Goal: Task Accomplishment & Management: Complete application form

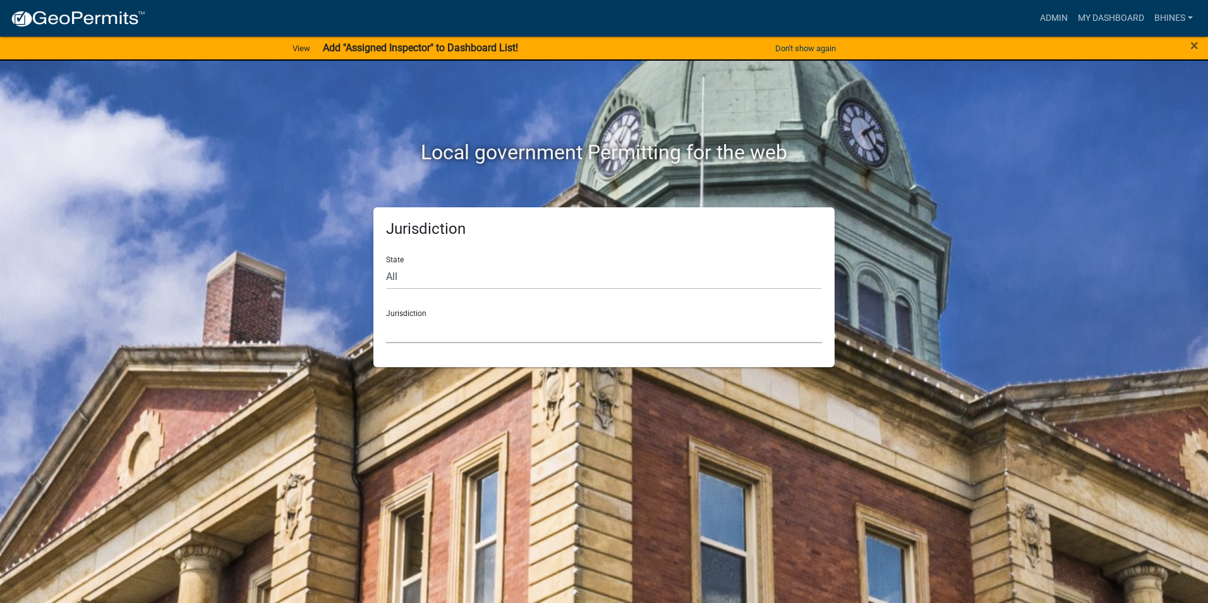
click at [435, 329] on select "[GEOGRAPHIC_DATA], [US_STATE] [GEOGRAPHIC_DATA], [US_STATE][PERSON_NAME][GEOGRA…" at bounding box center [604, 330] width 436 height 26
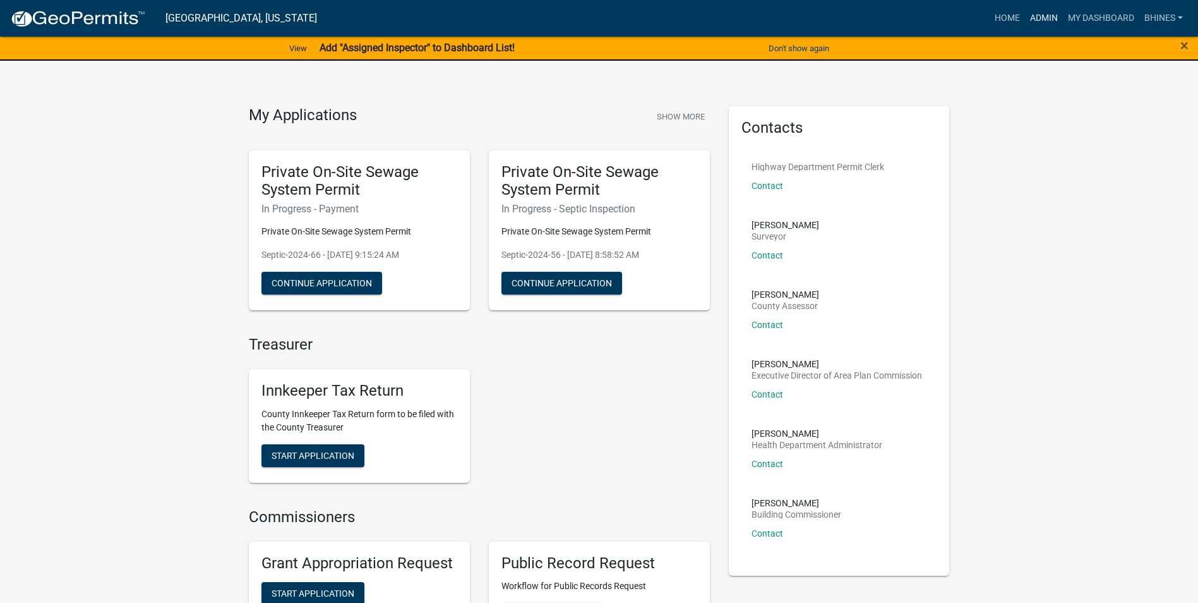
click at [1046, 15] on link "Admin" at bounding box center [1044, 18] width 38 height 24
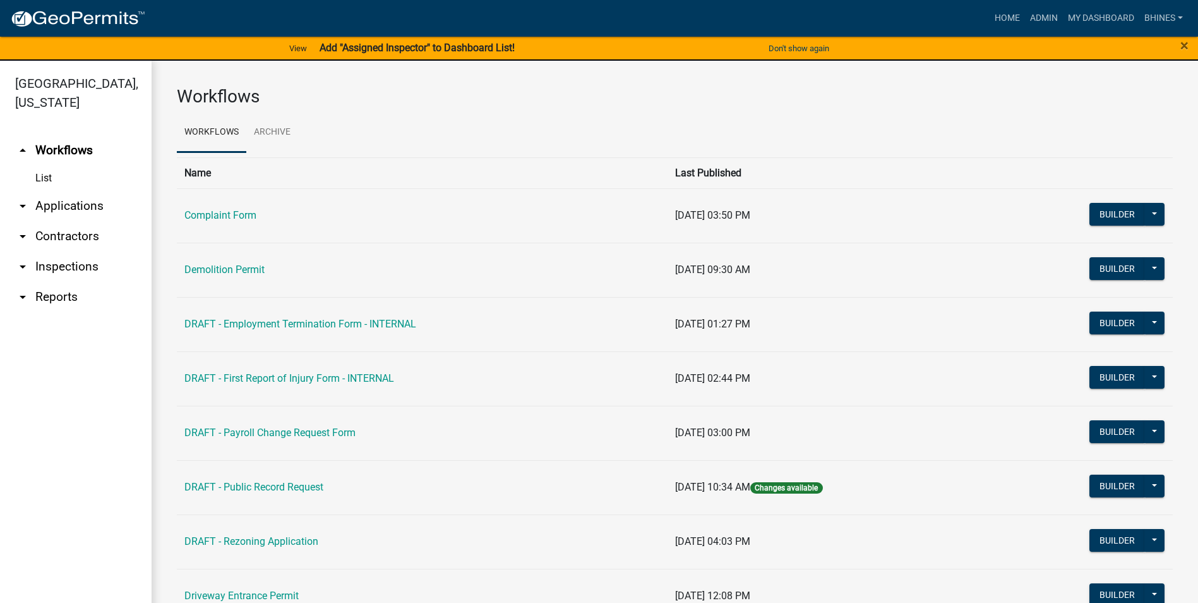
click at [86, 210] on link "arrow_drop_down Applications" at bounding box center [76, 206] width 152 height 30
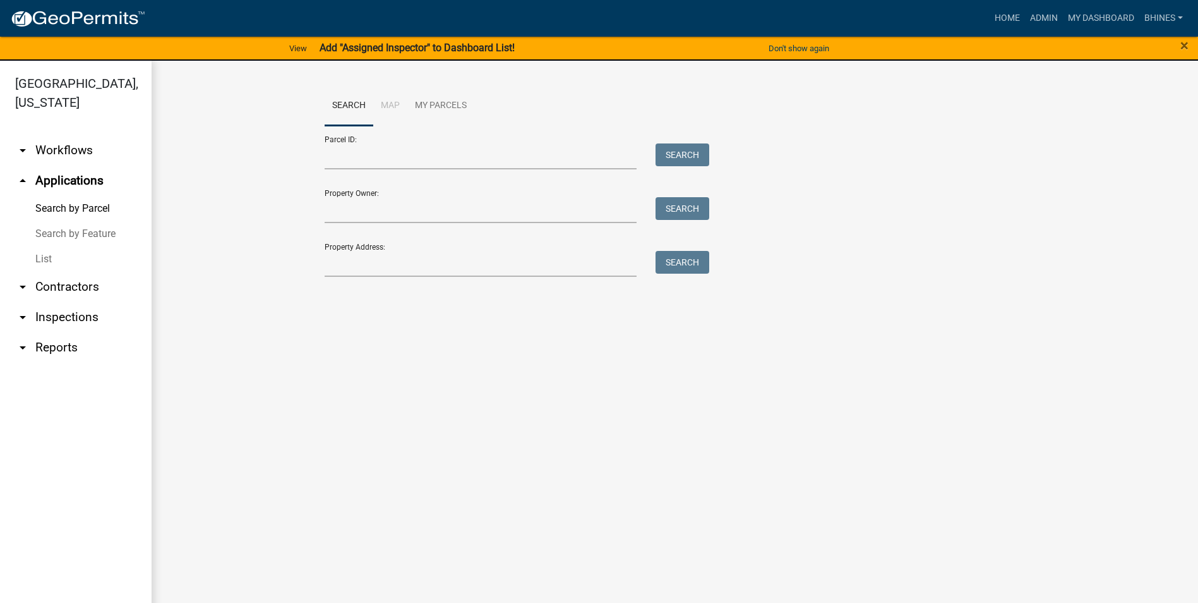
click at [46, 256] on link "List" at bounding box center [76, 258] width 152 height 25
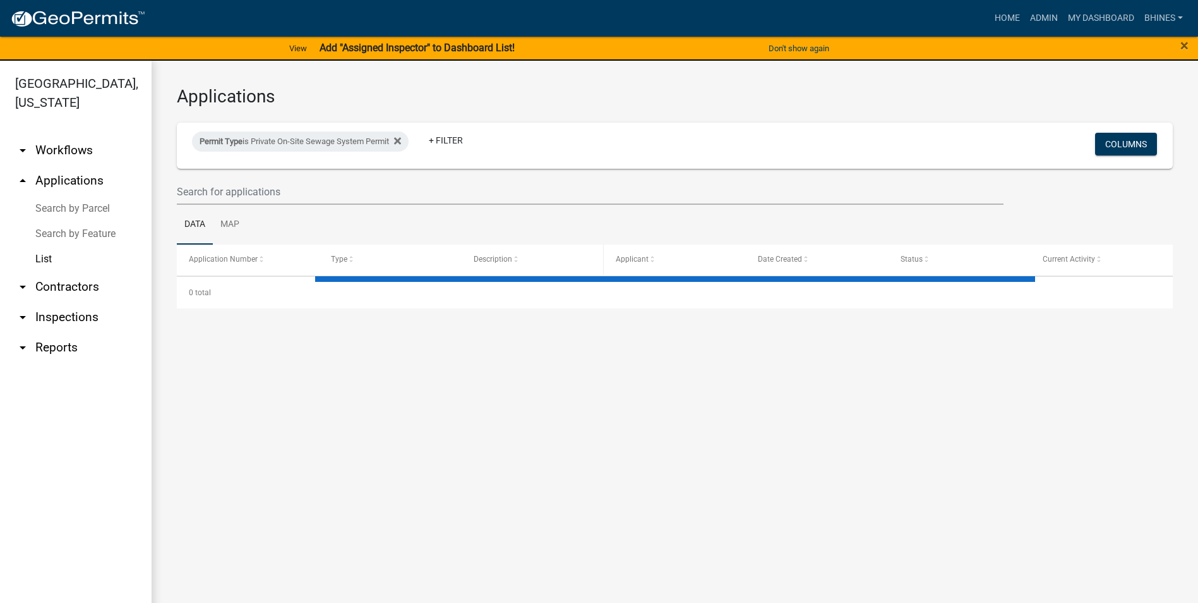
select select "3: 100"
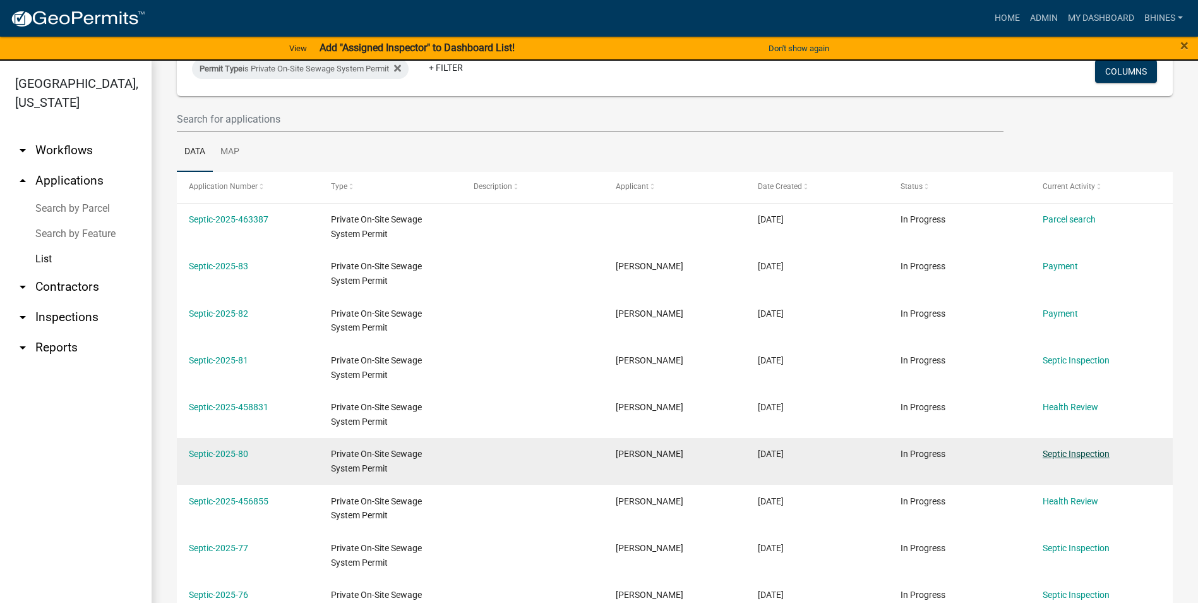
scroll to position [63, 0]
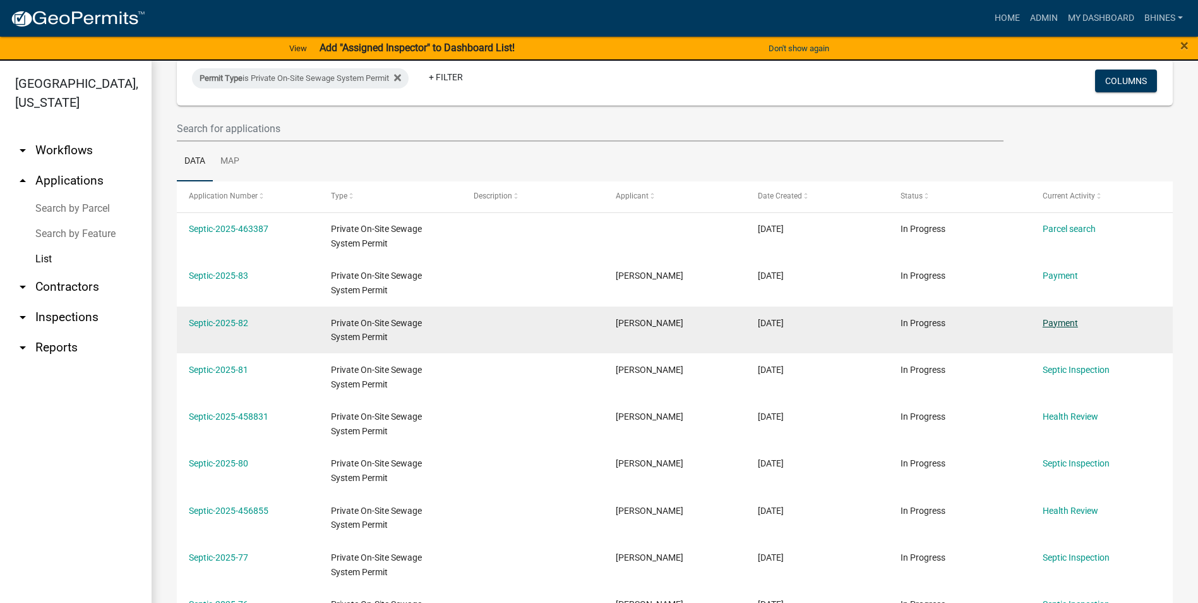
click at [1062, 325] on link "Payment" at bounding box center [1060, 323] width 35 height 10
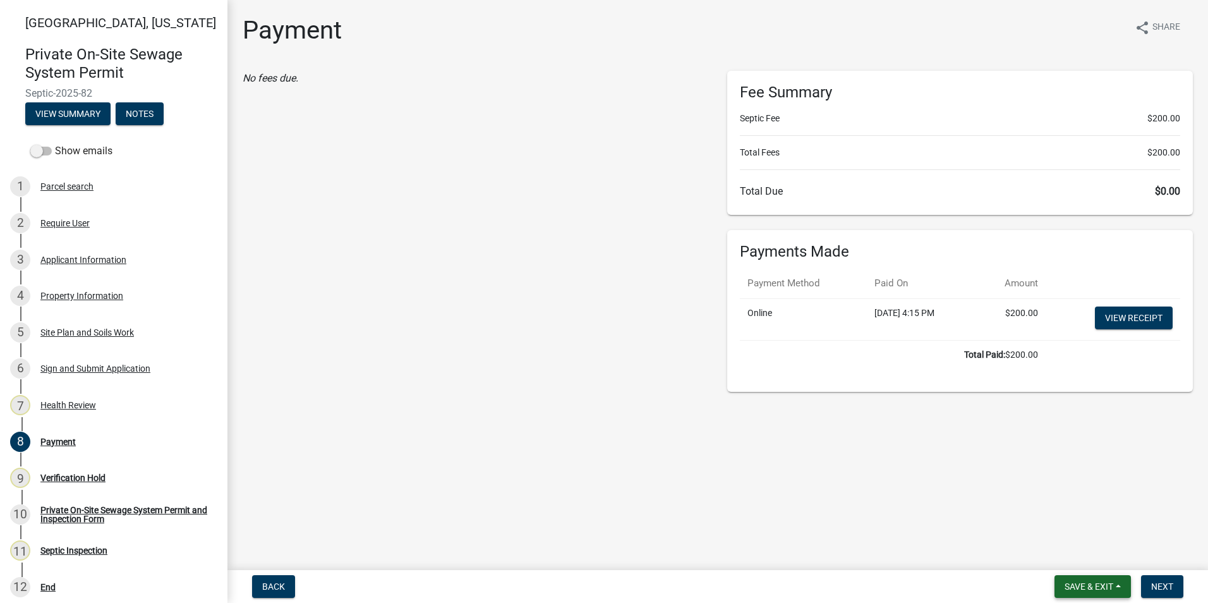
click at [1085, 575] on button "Save & Exit" at bounding box center [1092, 586] width 76 height 23
click at [1070, 553] on button "Save & Exit" at bounding box center [1080, 553] width 101 height 30
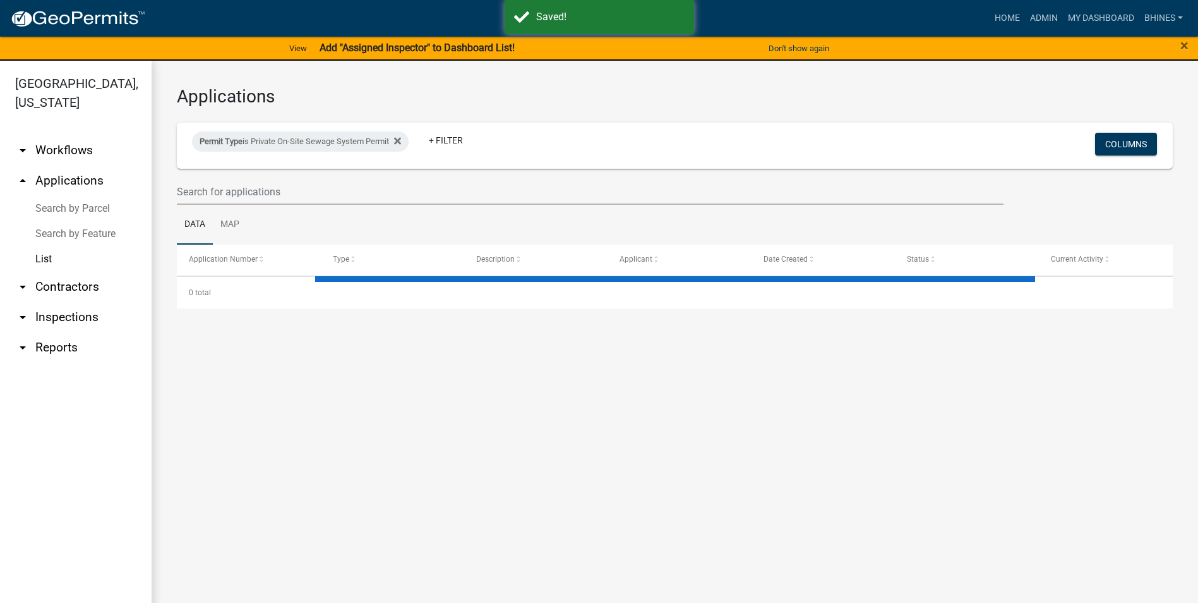
select select "3: 100"
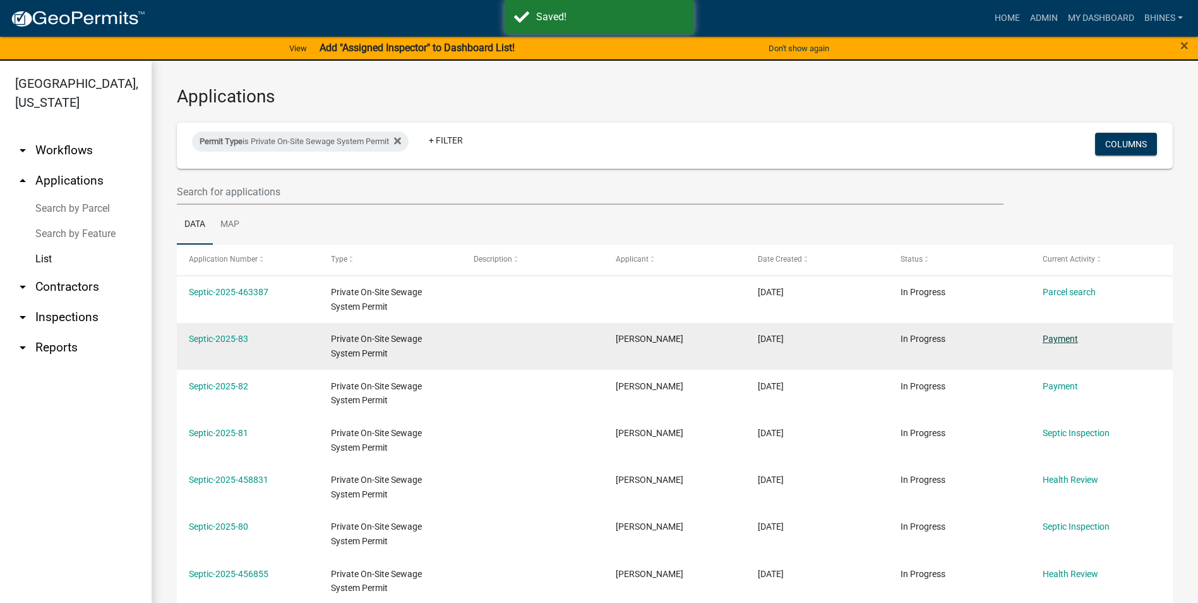
click at [1061, 334] on link "Payment" at bounding box center [1060, 339] width 35 height 10
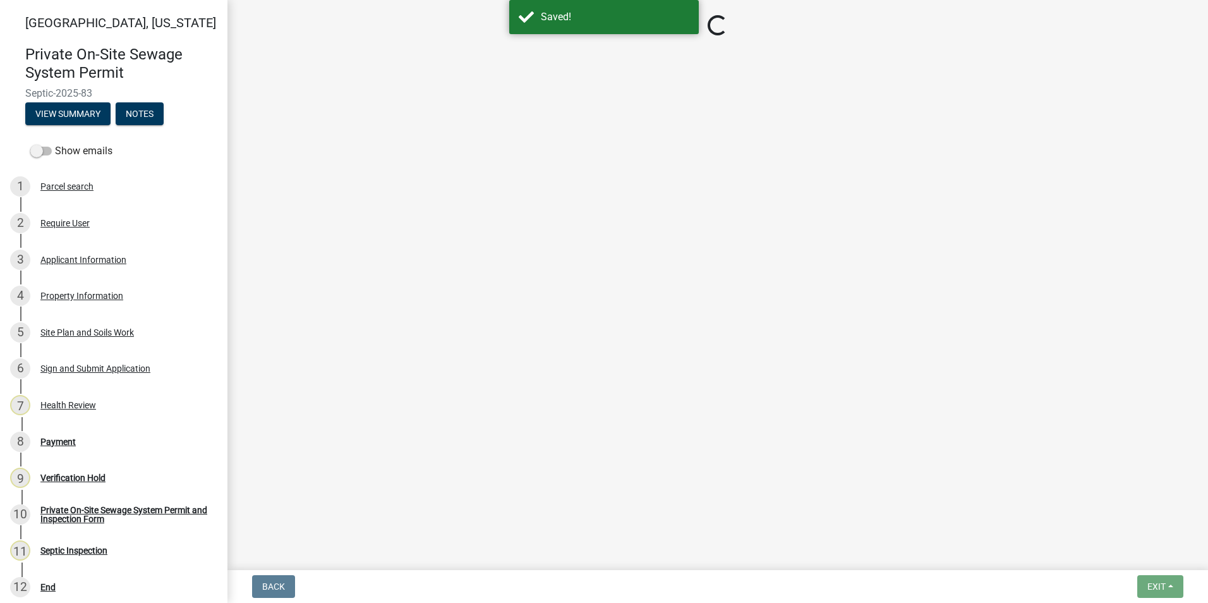
select select "3: 3"
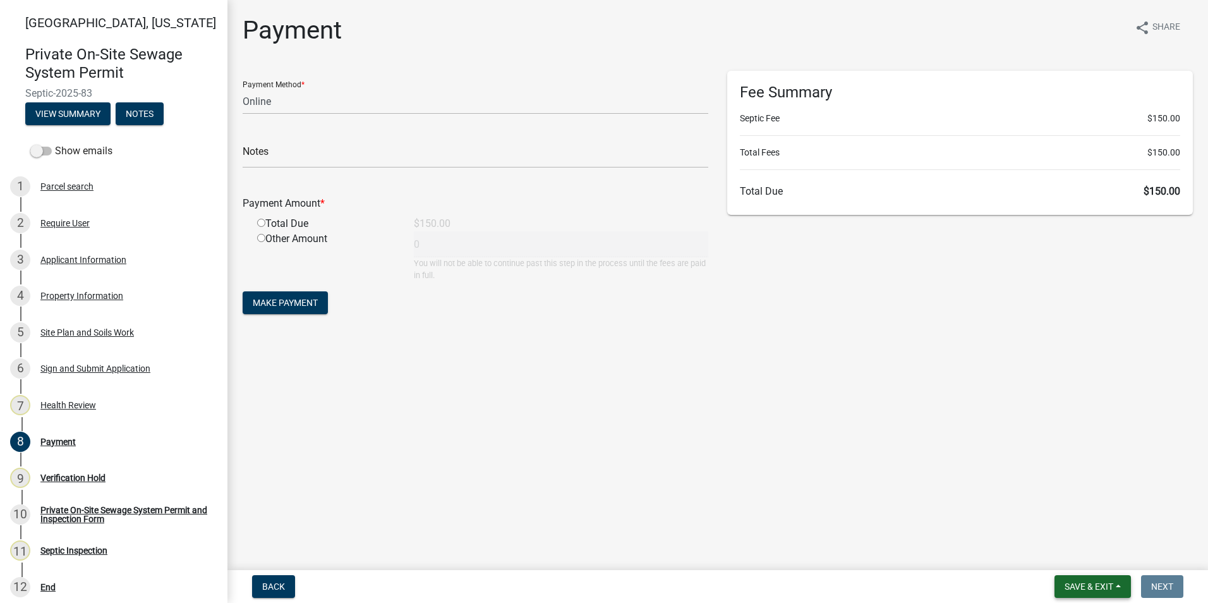
click at [1065, 582] on span "Save & Exit" at bounding box center [1089, 586] width 49 height 10
click at [1055, 547] on button "Save & Exit" at bounding box center [1080, 553] width 101 height 30
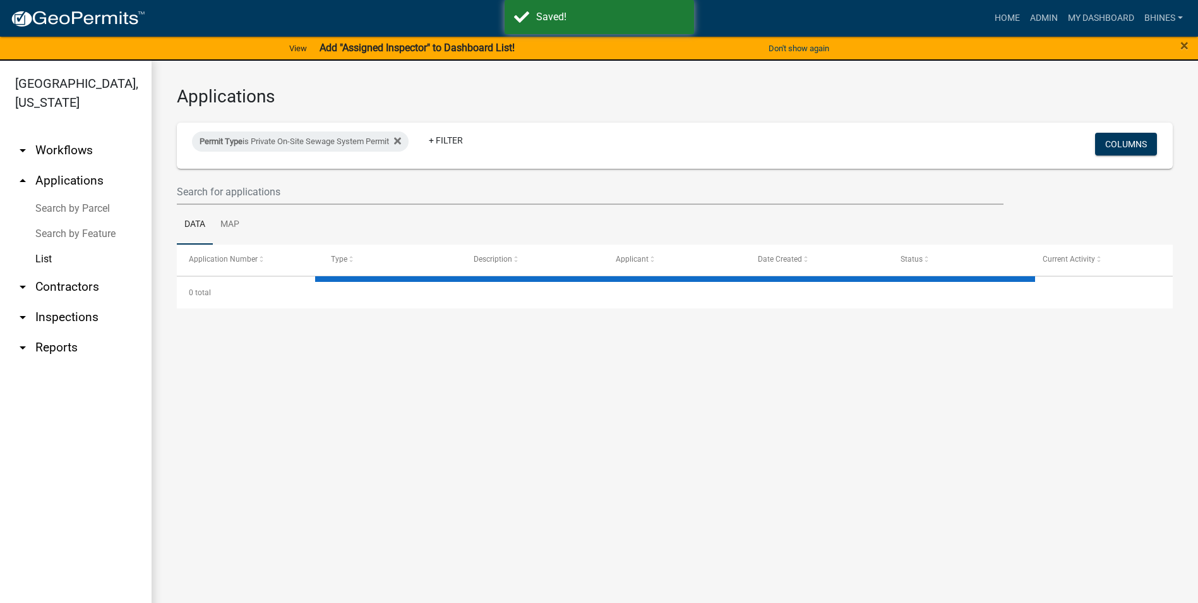
select select "3: 100"
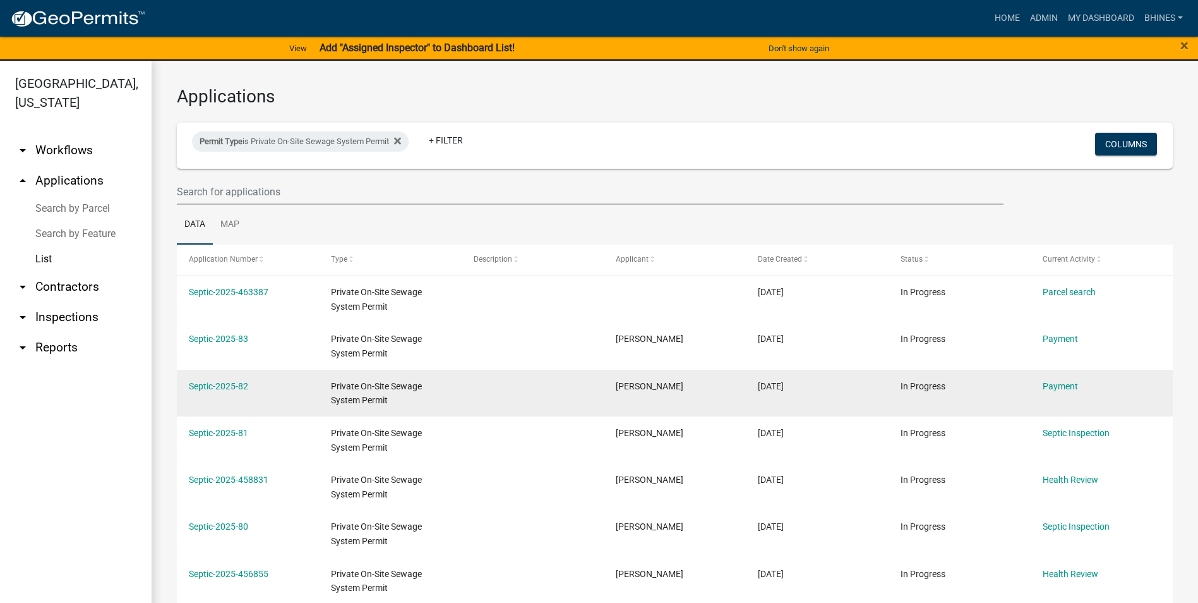
click at [1061, 376] on datatable-body-cell "Payment" at bounding box center [1102, 393] width 142 height 47
click at [1060, 383] on link "Payment" at bounding box center [1060, 386] width 35 height 10
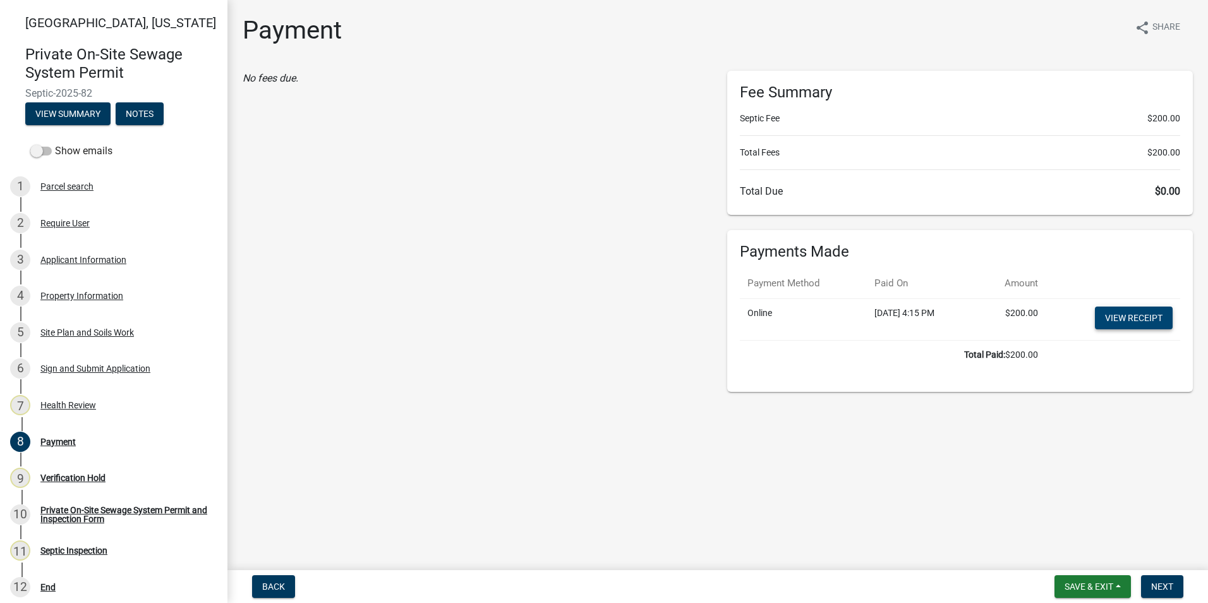
click at [1114, 312] on link "View receipt" at bounding box center [1134, 317] width 78 height 23
click at [1158, 594] on button "Next" at bounding box center [1162, 586] width 42 height 23
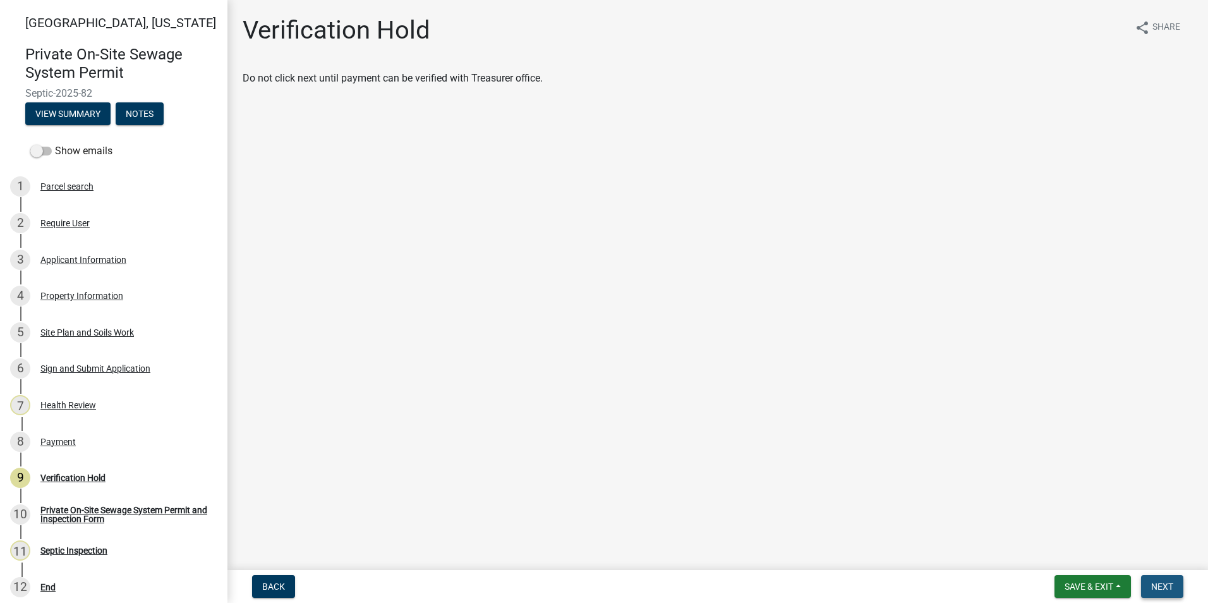
click at [1165, 578] on button "Next" at bounding box center [1162, 586] width 42 height 23
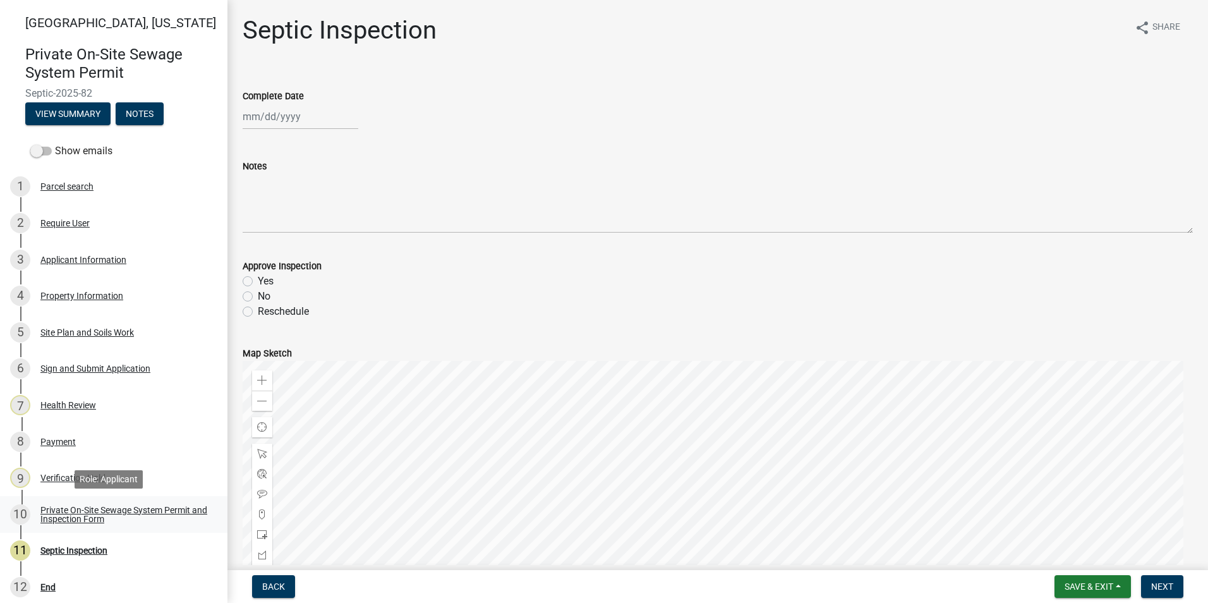
click at [127, 510] on div "Private On-Site Sewage System Permit and Inspection Form" at bounding box center [123, 514] width 167 height 18
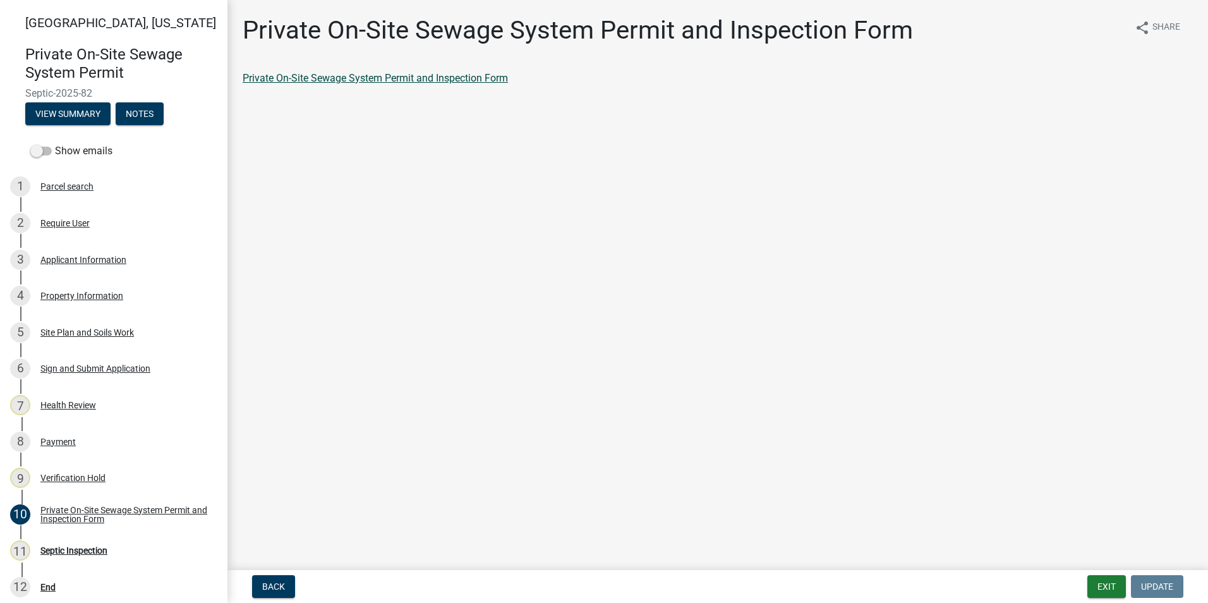
click at [333, 79] on link "Private On-Site Sewage System Permit and Inspection Form" at bounding box center [375, 78] width 265 height 12
click at [1118, 591] on button "Exit" at bounding box center [1106, 586] width 39 height 23
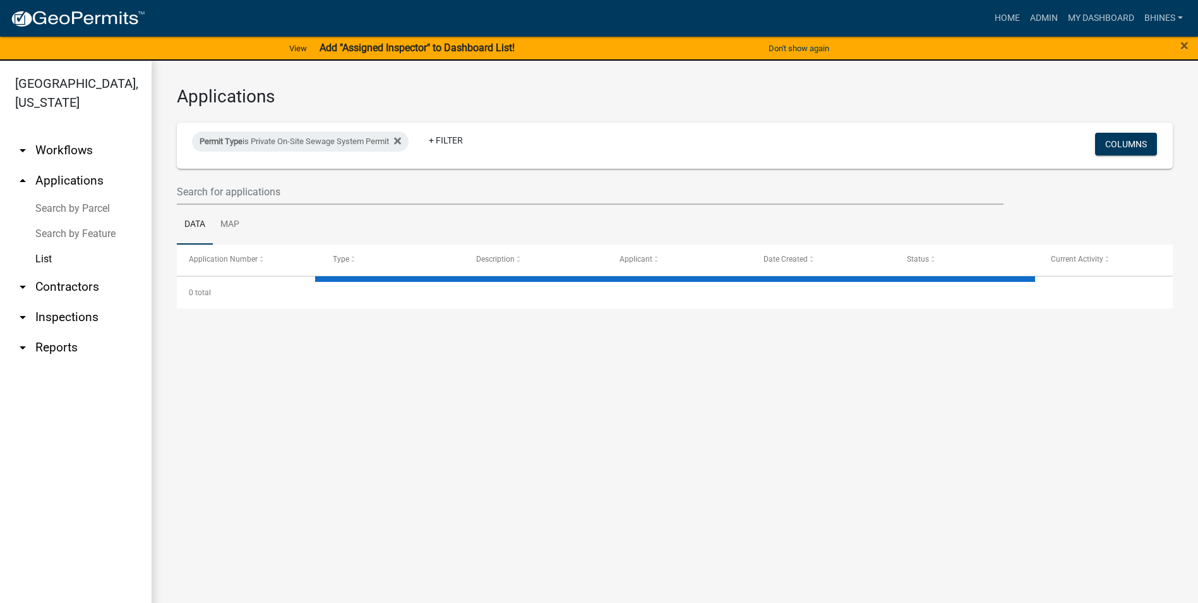
select select "3: 100"
